Goal: Browse casually: Explore the website without a specific task or goal

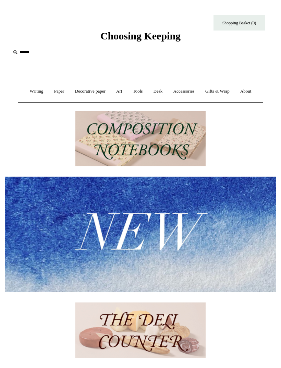
click at [191, 152] on img at bounding box center [140, 138] width 130 height 55
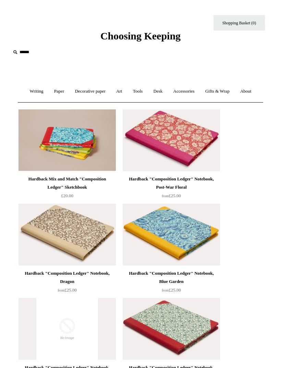
click at [125, 93] on link "Art +" at bounding box center [118, 91] width 15 height 18
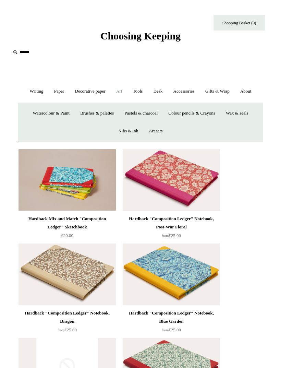
click at [37, 92] on link "Writing +" at bounding box center [36, 91] width 23 height 18
click at [56, 92] on link "Paper +" at bounding box center [59, 91] width 20 height 18
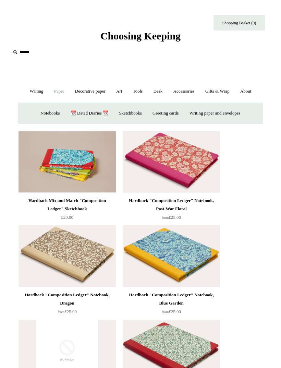
click at [45, 114] on link "Notebooks +" at bounding box center [50, 113] width 29 height 18
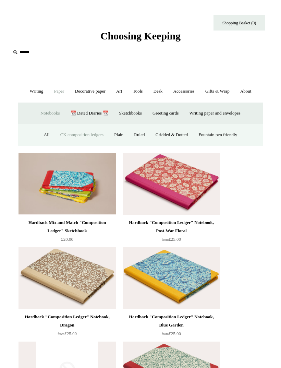
click at [182, 135] on link "Gridded & Dotted" at bounding box center [172, 135] width 42 height 18
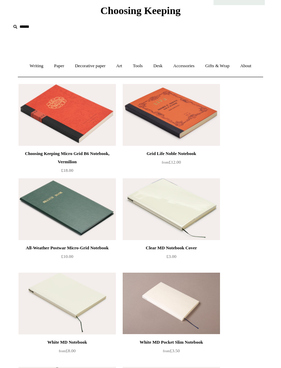
scroll to position [25, 0]
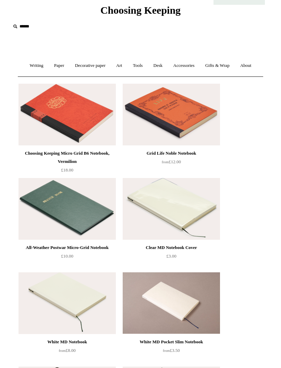
click at [89, 124] on img at bounding box center [66, 115] width 97 height 62
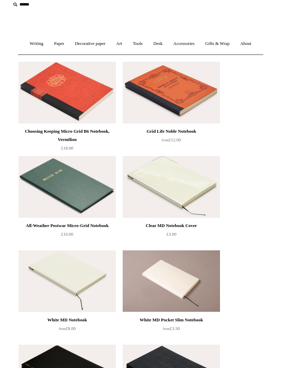
click at [54, 46] on link "Paper +" at bounding box center [59, 44] width 20 height 18
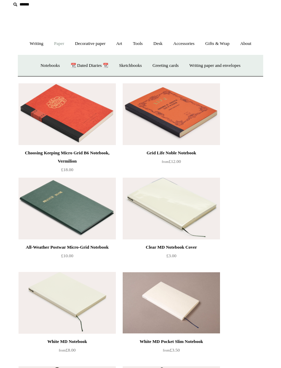
click at [45, 67] on link "Notebooks +" at bounding box center [50, 66] width 29 height 18
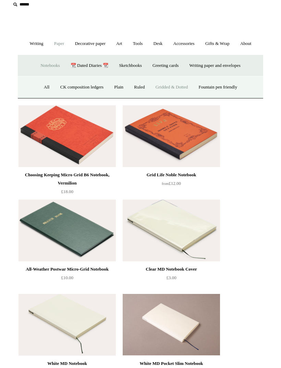
click at [117, 89] on link "Plain" at bounding box center [118, 87] width 19 height 18
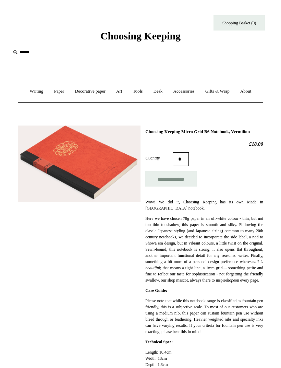
click at [99, 182] on img at bounding box center [79, 163] width 123 height 76
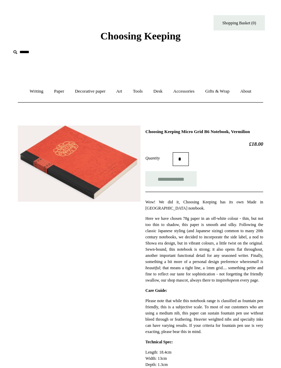
click at [83, 188] on img at bounding box center [79, 163] width 123 height 76
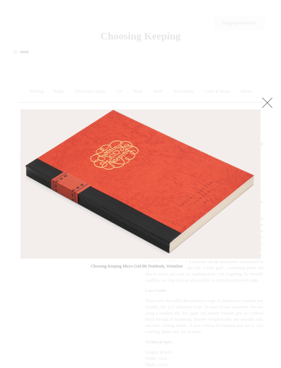
click at [267, 103] on link at bounding box center [267, 103] width 14 height 14
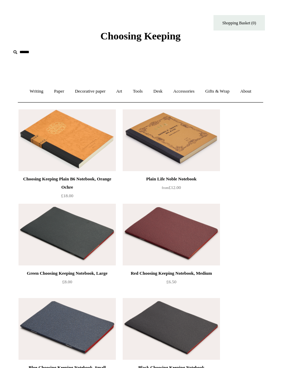
click at [62, 93] on link "Paper +" at bounding box center [59, 91] width 20 height 18
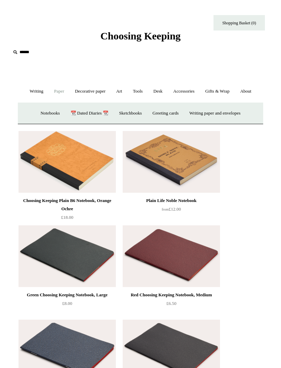
click at [87, 115] on link "📆 Dated Diaries 📆" at bounding box center [89, 113] width 47 height 18
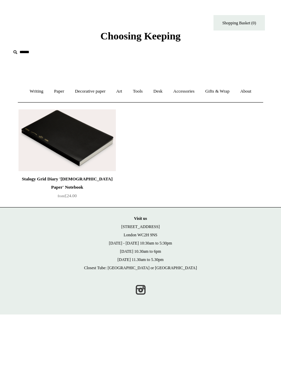
click at [57, 95] on link "Paper +" at bounding box center [59, 91] width 20 height 18
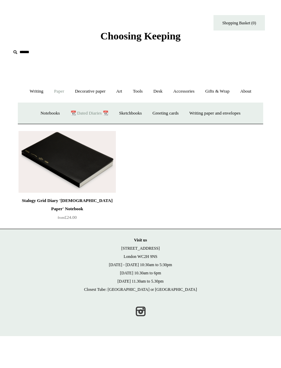
click at [138, 115] on link "Sketchbooks +" at bounding box center [130, 113] width 32 height 18
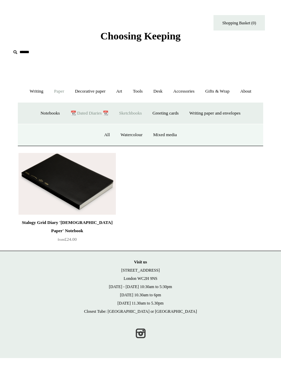
click at [175, 131] on link "Mixed media" at bounding box center [164, 135] width 33 height 18
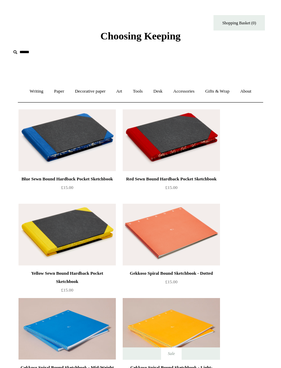
click at [59, 89] on link "Paper +" at bounding box center [59, 91] width 20 height 18
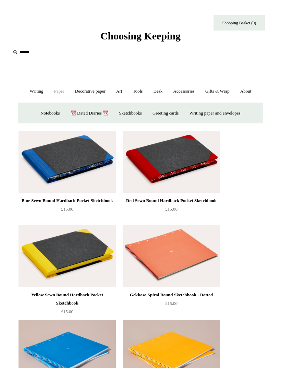
click at [177, 116] on link "Greeting cards +" at bounding box center [166, 113] width 36 height 18
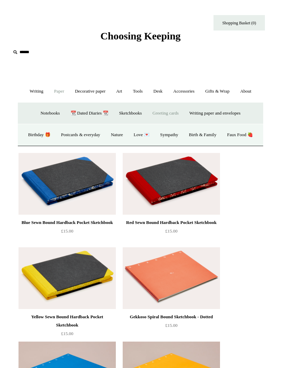
click at [95, 136] on link "Postcards & everyday" at bounding box center [80, 135] width 49 height 18
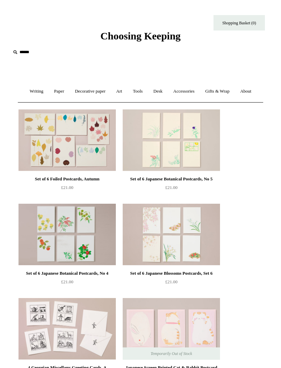
click at [56, 94] on link "Paper +" at bounding box center [59, 91] width 20 height 18
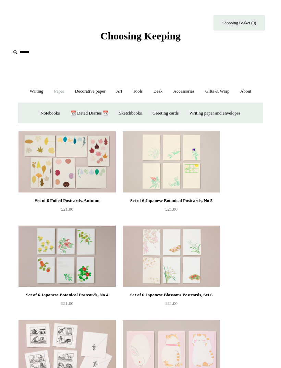
click at [240, 116] on link "Writing paper and envelopes +" at bounding box center [215, 113] width 61 height 18
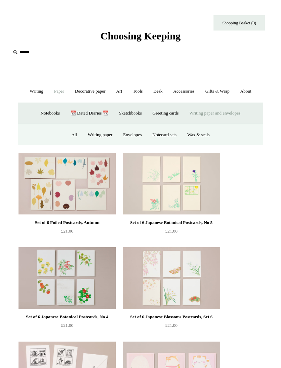
click at [94, 132] on link "Writing paper" at bounding box center [100, 135] width 34 height 18
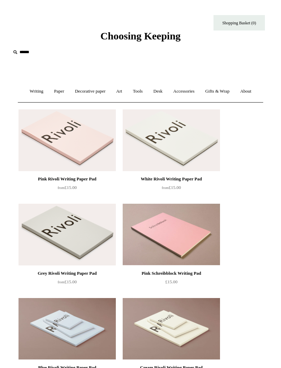
click at [55, 92] on link "Paper +" at bounding box center [59, 91] width 20 height 18
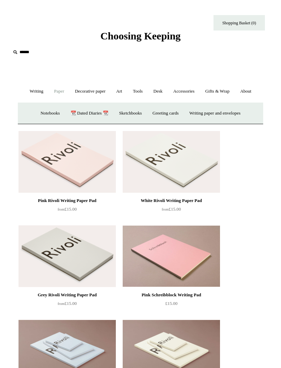
click at [174, 113] on link "Greeting cards +" at bounding box center [166, 113] width 36 height 18
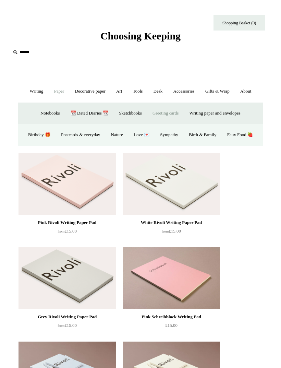
click at [127, 136] on link "Nature" at bounding box center [117, 135] width 22 height 18
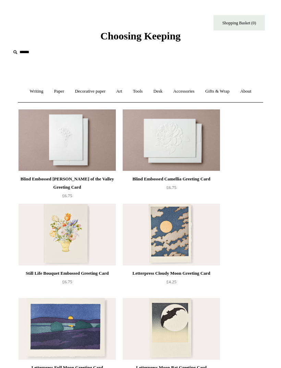
click at [81, 92] on link "Decorative paper +" at bounding box center [90, 91] width 40 height 18
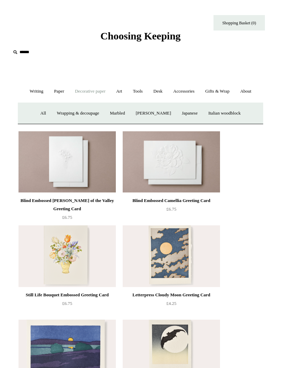
click at [199, 111] on link "Japanese" at bounding box center [189, 113] width 25 height 18
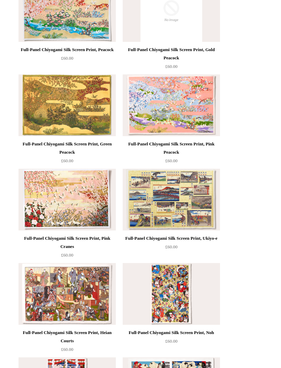
scroll to position [271, 0]
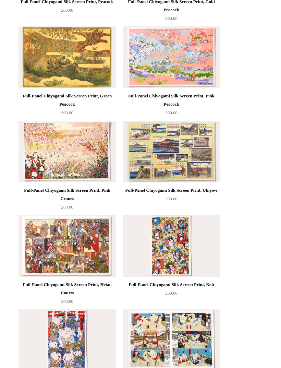
click at [49, 223] on img at bounding box center [66, 246] width 97 height 62
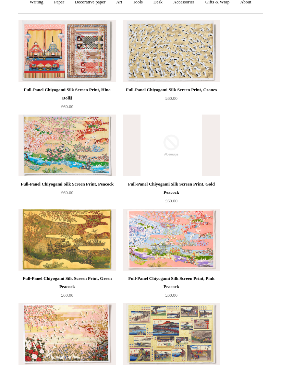
scroll to position [0, 0]
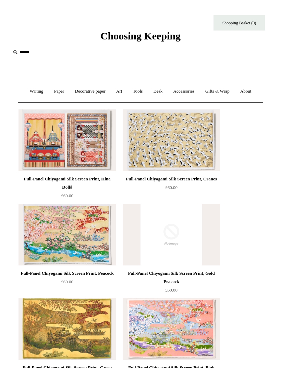
click at [82, 91] on link "Decorative paper +" at bounding box center [90, 91] width 40 height 18
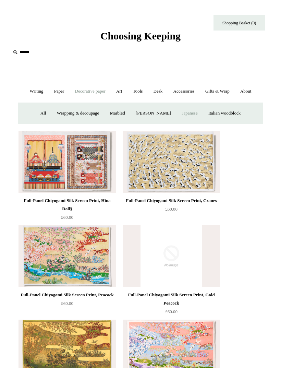
click at [161, 115] on link "[PERSON_NAME]" at bounding box center [153, 113] width 45 height 18
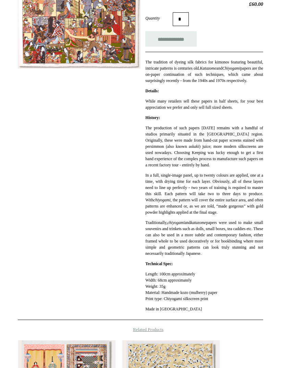
scroll to position [103, 0]
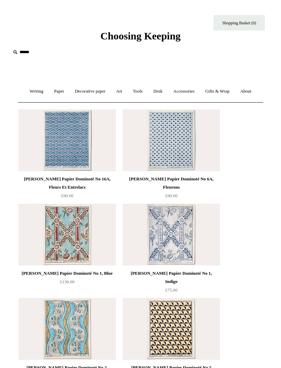
click at [77, 89] on link "Decorative paper +" at bounding box center [90, 91] width 40 height 18
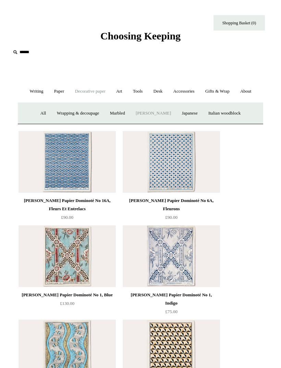
click at [122, 94] on link "Art +" at bounding box center [118, 91] width 15 height 18
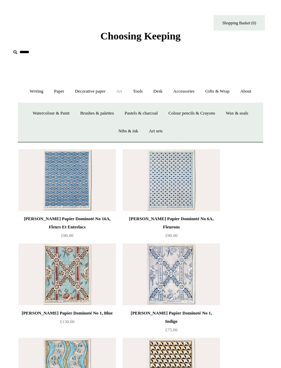
click at [205, 113] on link "Colour pencils & Crayons" at bounding box center [192, 113] width 56 height 18
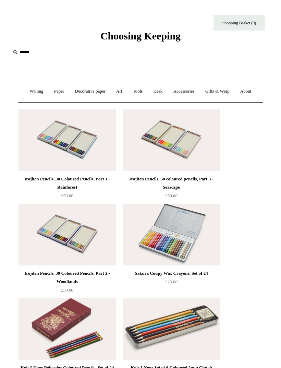
click at [140, 96] on link "Tools +" at bounding box center [138, 91] width 20 height 18
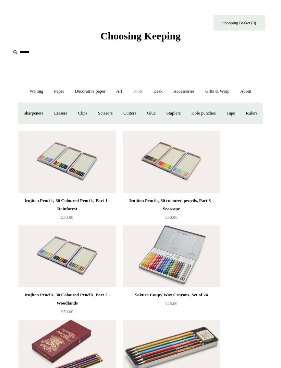
click at [164, 92] on link "Desk +" at bounding box center [158, 91] width 19 height 18
click at [138, 108] on link "Folders" at bounding box center [133, 113] width 23 height 18
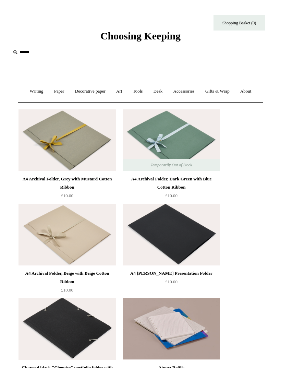
click at [164, 95] on link "Desk +" at bounding box center [158, 91] width 19 height 18
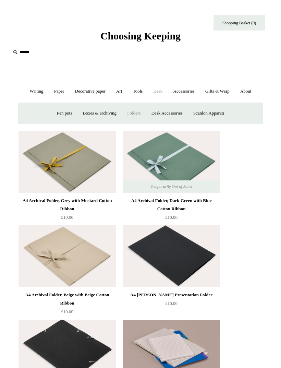
click at [182, 115] on link "Desk Accessories" at bounding box center [166, 113] width 41 height 18
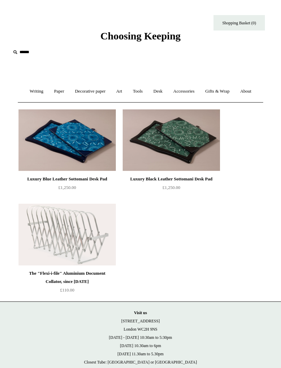
click at [162, 97] on link "Desk +" at bounding box center [158, 91] width 19 height 18
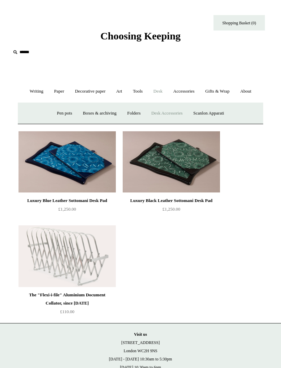
click at [221, 115] on link "Scanlon Apparati" at bounding box center [208, 113] width 40 height 18
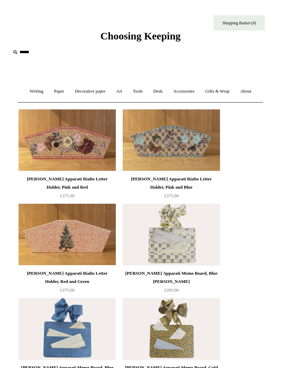
click at [207, 83] on link "Gifts & Wrap +" at bounding box center [217, 91] width 34 height 18
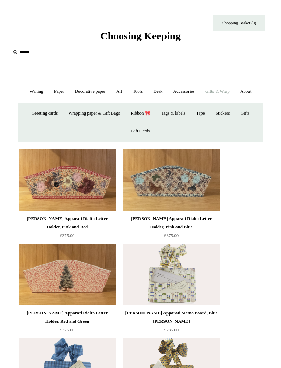
click at [192, 88] on link "Accessories +" at bounding box center [184, 91] width 31 height 18
click at [213, 115] on link "Books" at bounding box center [207, 113] width 21 height 18
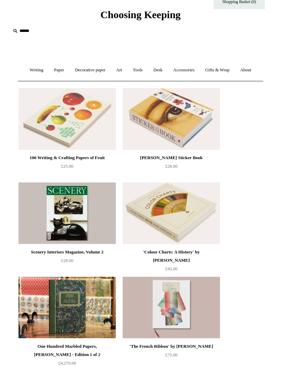
scroll to position [18, 0]
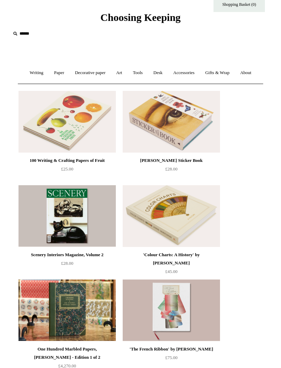
click at [191, 205] on img at bounding box center [171, 216] width 97 height 62
click at [34, 73] on link "Writing +" at bounding box center [36, 73] width 23 height 18
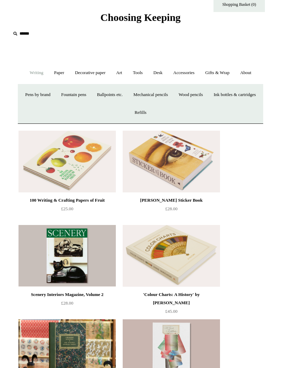
click at [127, 98] on link "Ballpoints etc. +" at bounding box center [109, 95] width 35 height 18
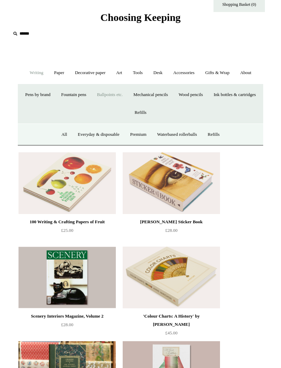
click at [209, 104] on link "Ink bottles & cartridges +" at bounding box center [235, 95] width 52 height 18
click at [134, 137] on link "Japanese brands" at bounding box center [126, 134] width 38 height 18
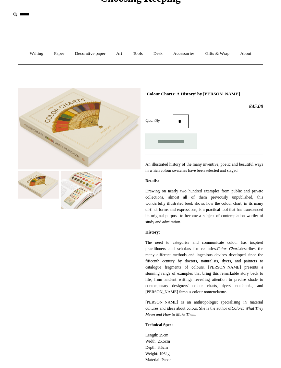
click at [85, 200] on img at bounding box center [81, 190] width 41 height 38
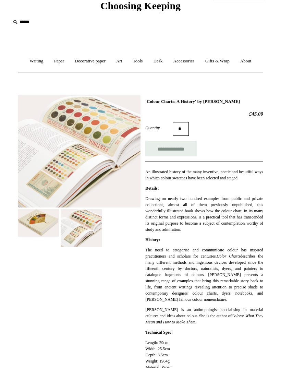
scroll to position [19, 0]
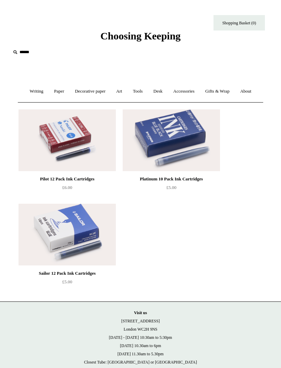
click at [30, 90] on link "Writing +" at bounding box center [36, 91] width 23 height 18
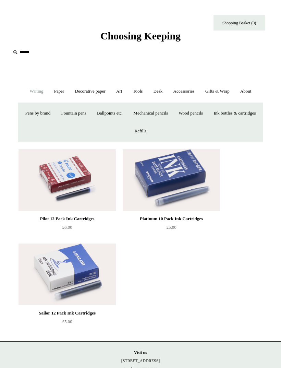
click at [54, 116] on link "Pens by brand +" at bounding box center [38, 113] width 35 height 18
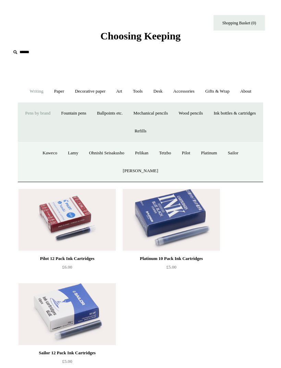
click at [91, 156] on link "Ohnishi Seisakusho" at bounding box center [106, 153] width 45 height 18
